Goal: Information Seeking & Learning: Find specific fact

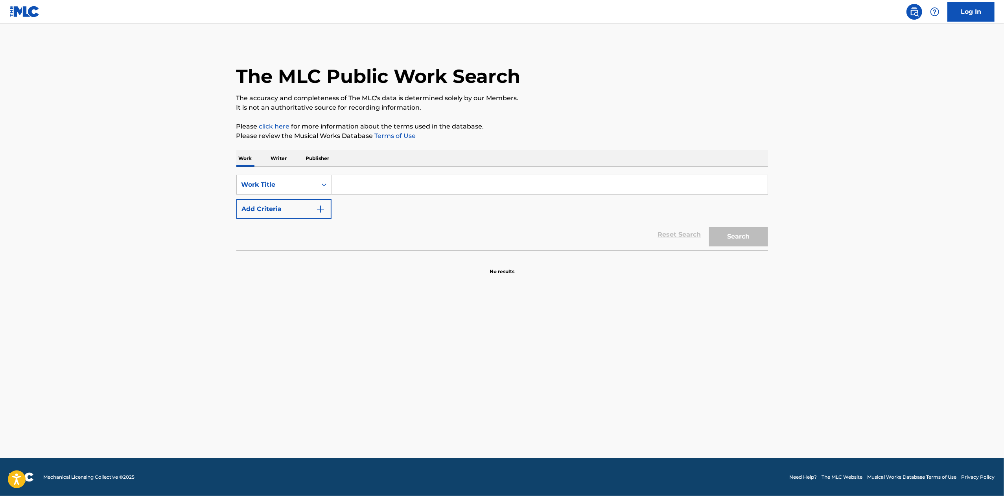
click at [385, 183] on input "Search Form" at bounding box center [550, 184] width 436 height 19
paste input "STAY READY WHAT A LIFE"
click at [375, 204] on span "(" at bounding box center [374, 202] width 2 height 7
type input "stay ready (what a life)"
click at [747, 233] on button "Search" at bounding box center [738, 237] width 59 height 20
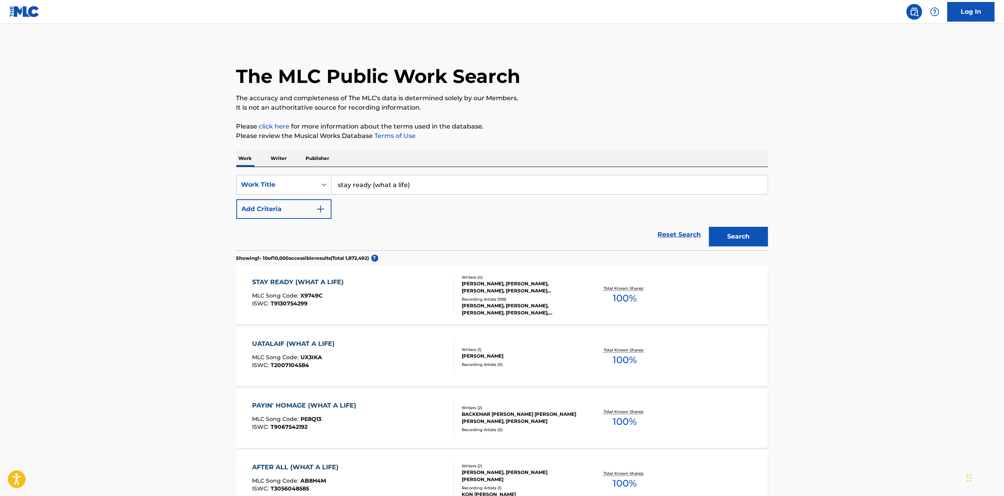
click at [540, 278] on div "Writers ( 4 )" at bounding box center [521, 278] width 119 height 6
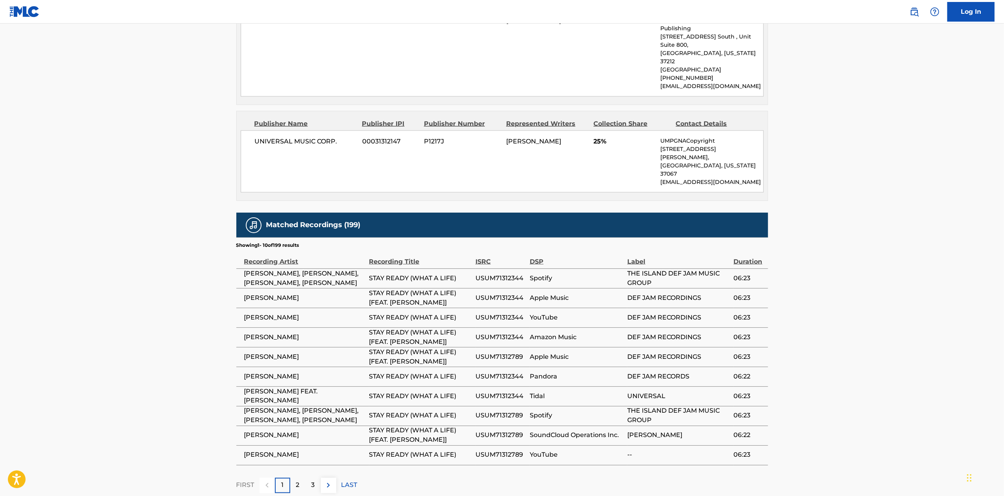
scroll to position [1106, 0]
click at [309, 478] on div "3" at bounding box center [313, 485] width 15 height 15
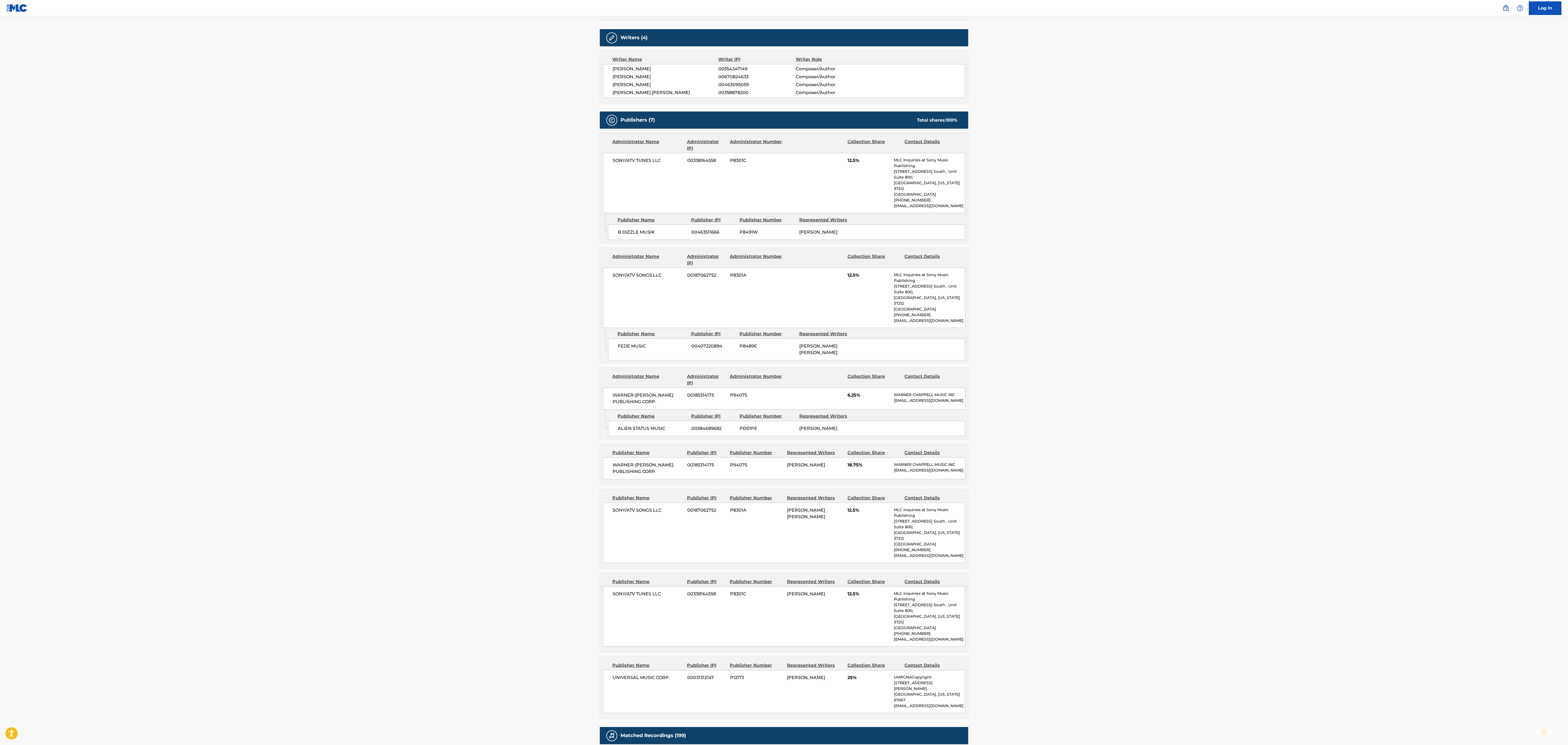
scroll to position [189, 0]
